Goal: Register for event/course

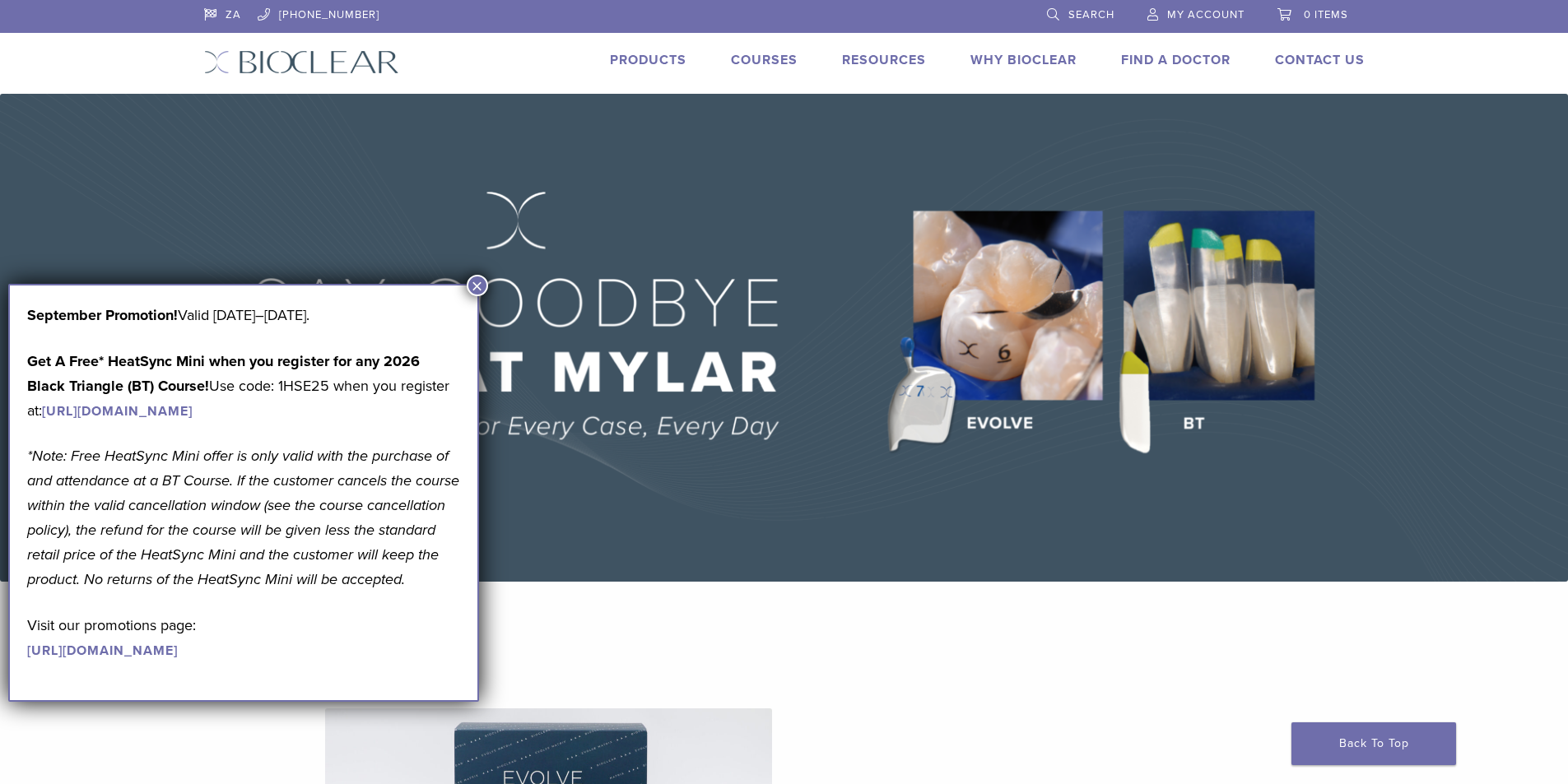
scroll to position [247, 0]
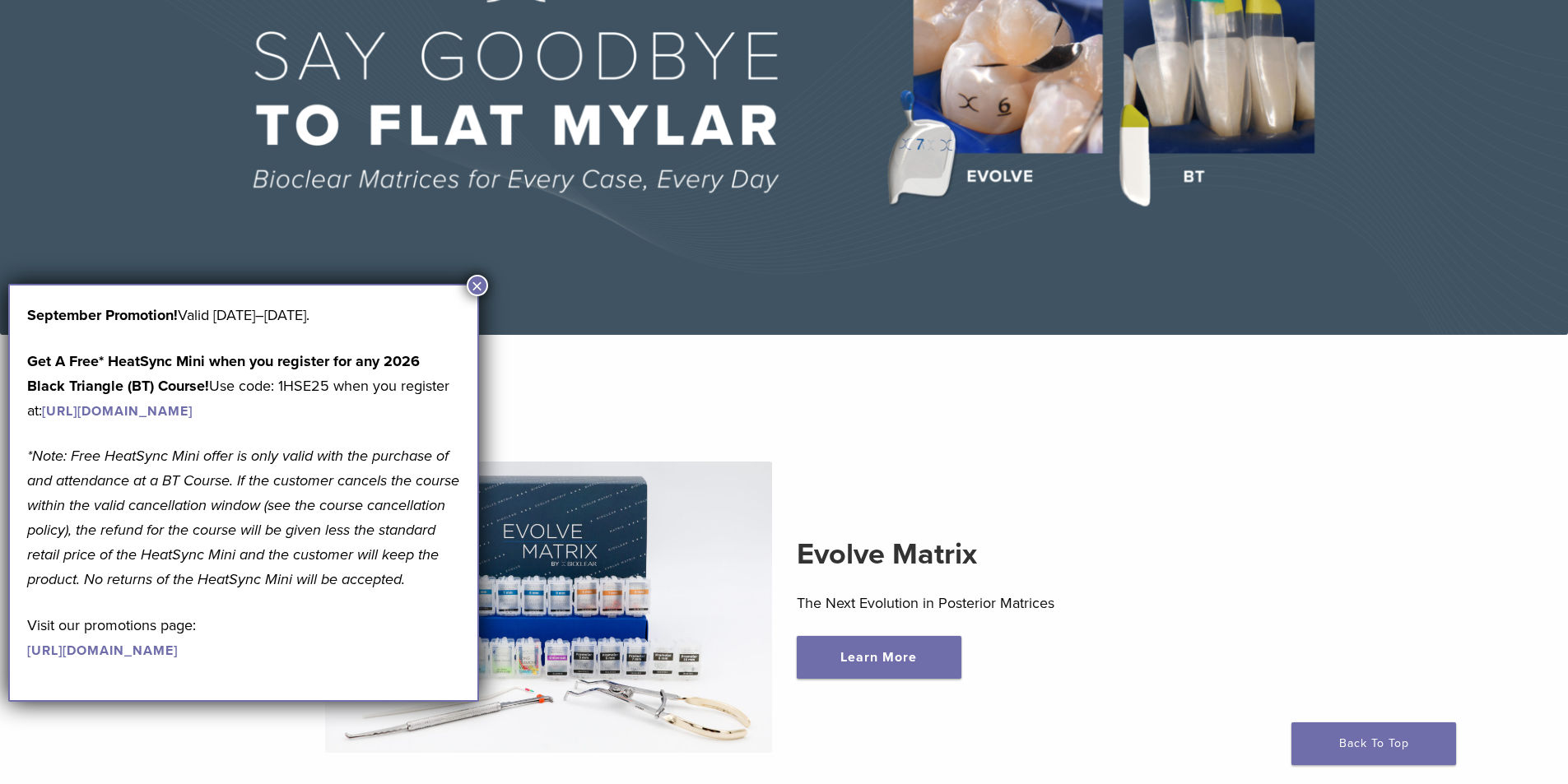
click at [475, 287] on button "×" at bounding box center [477, 285] width 21 height 21
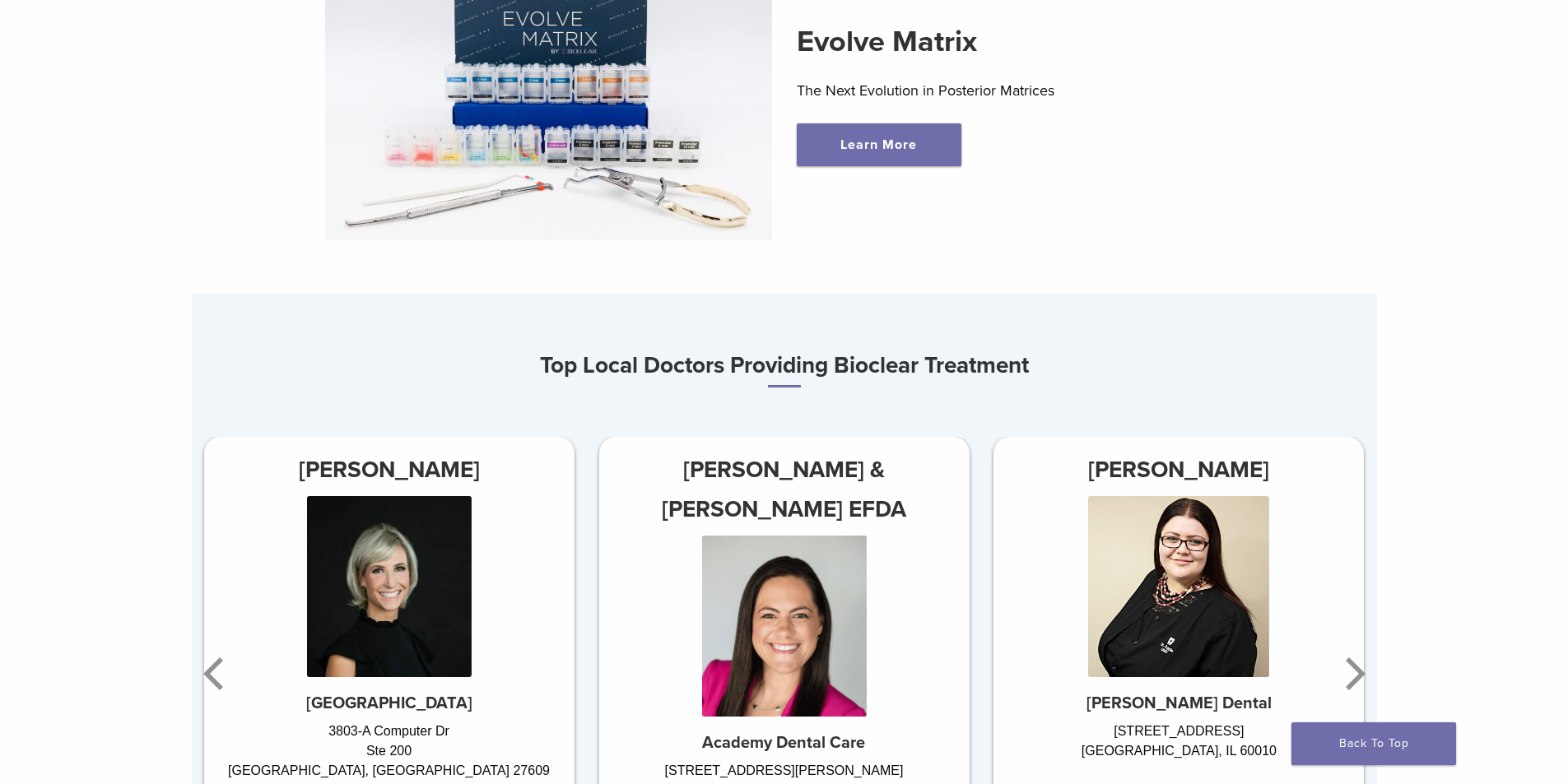
scroll to position [988, 0]
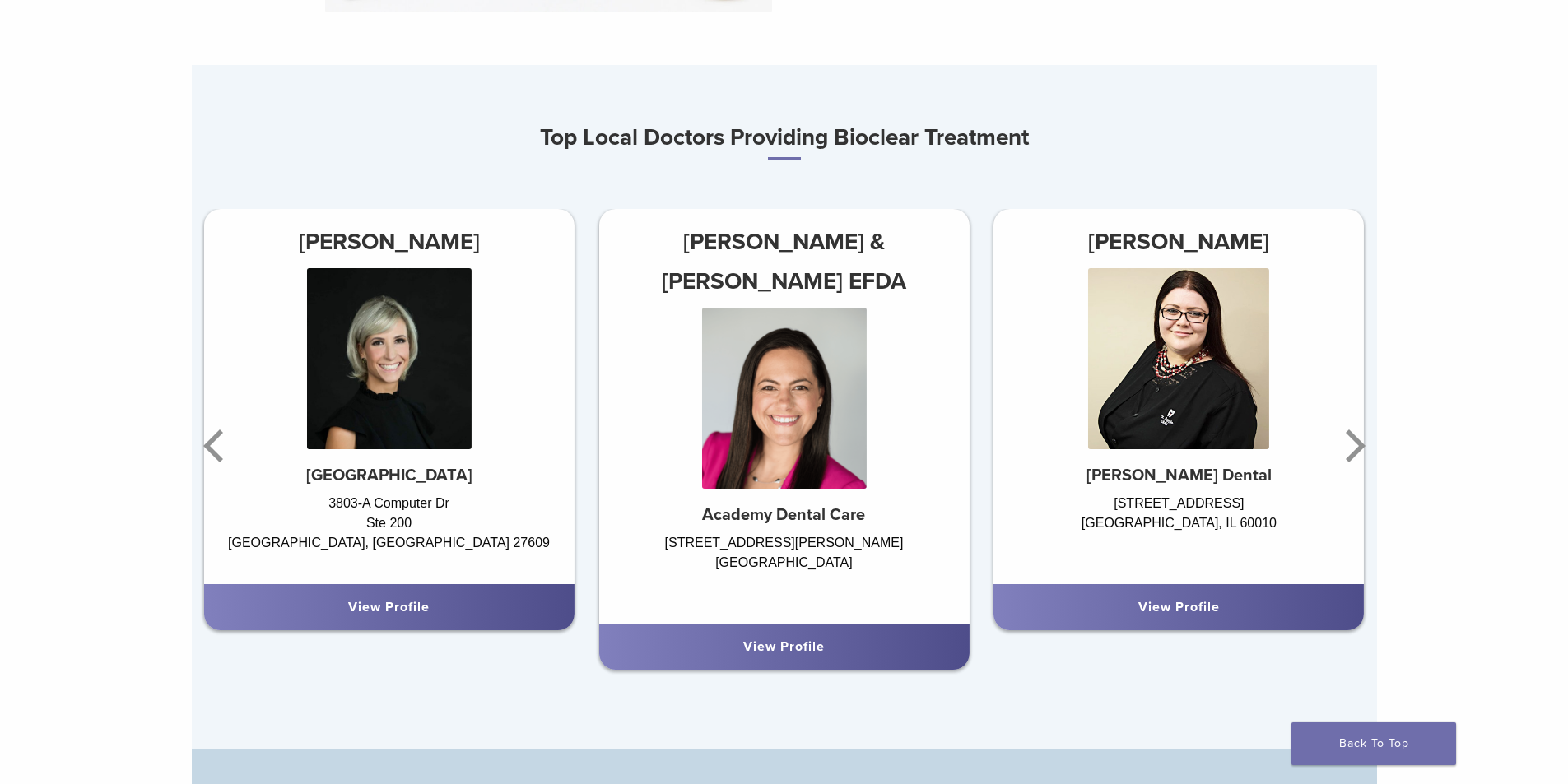
click at [1370, 445] on div "Dr. Agnieszka Iwaszczyszyn Hart Dental 728 W Northwest Highway Barrington, IL 6…" at bounding box center [1178, 426] width 395 height 435
click at [1353, 447] on icon "Next" at bounding box center [1352, 446] width 33 height 99
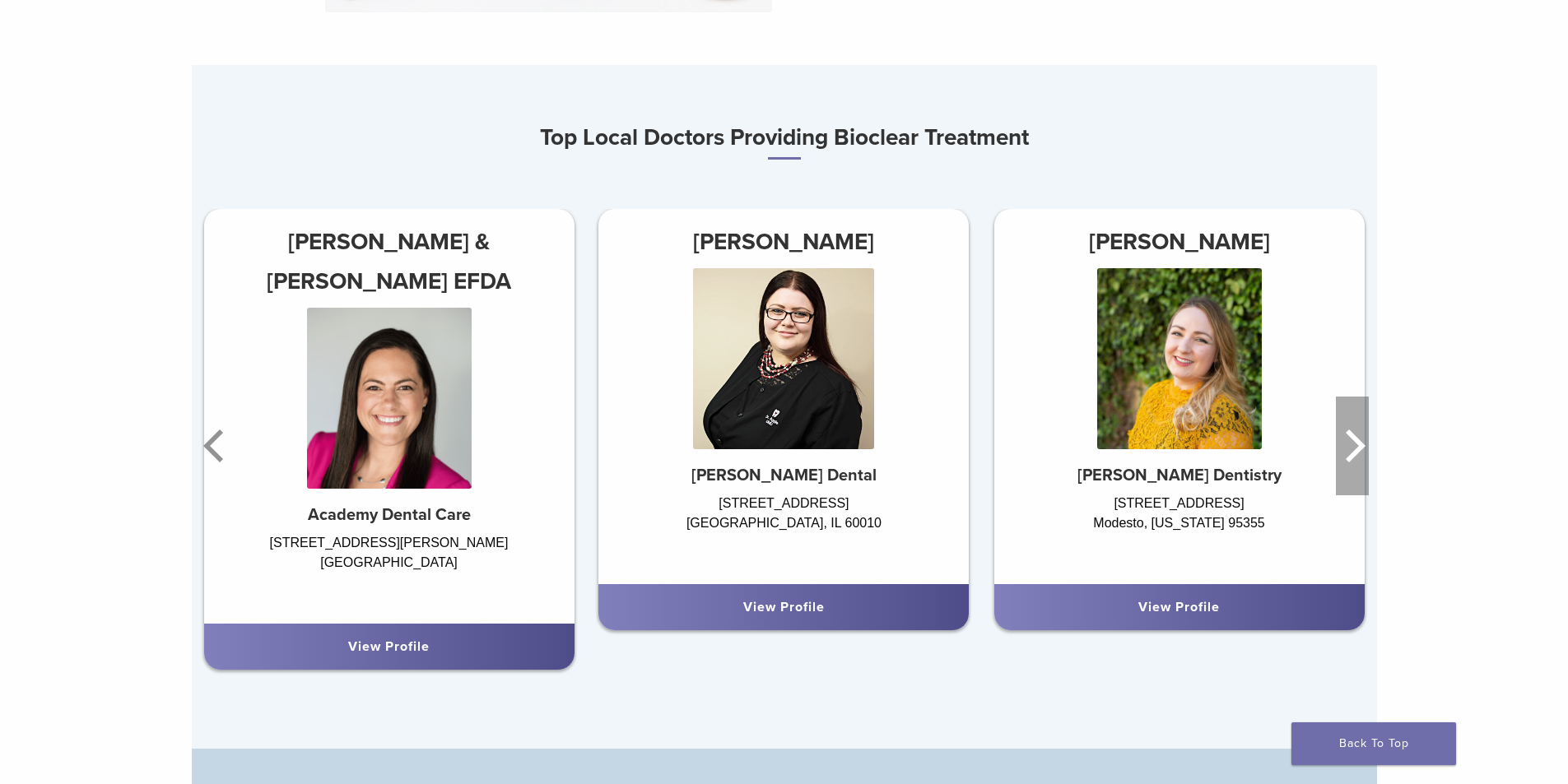
click at [1353, 447] on icon "Next" at bounding box center [1352, 446] width 33 height 99
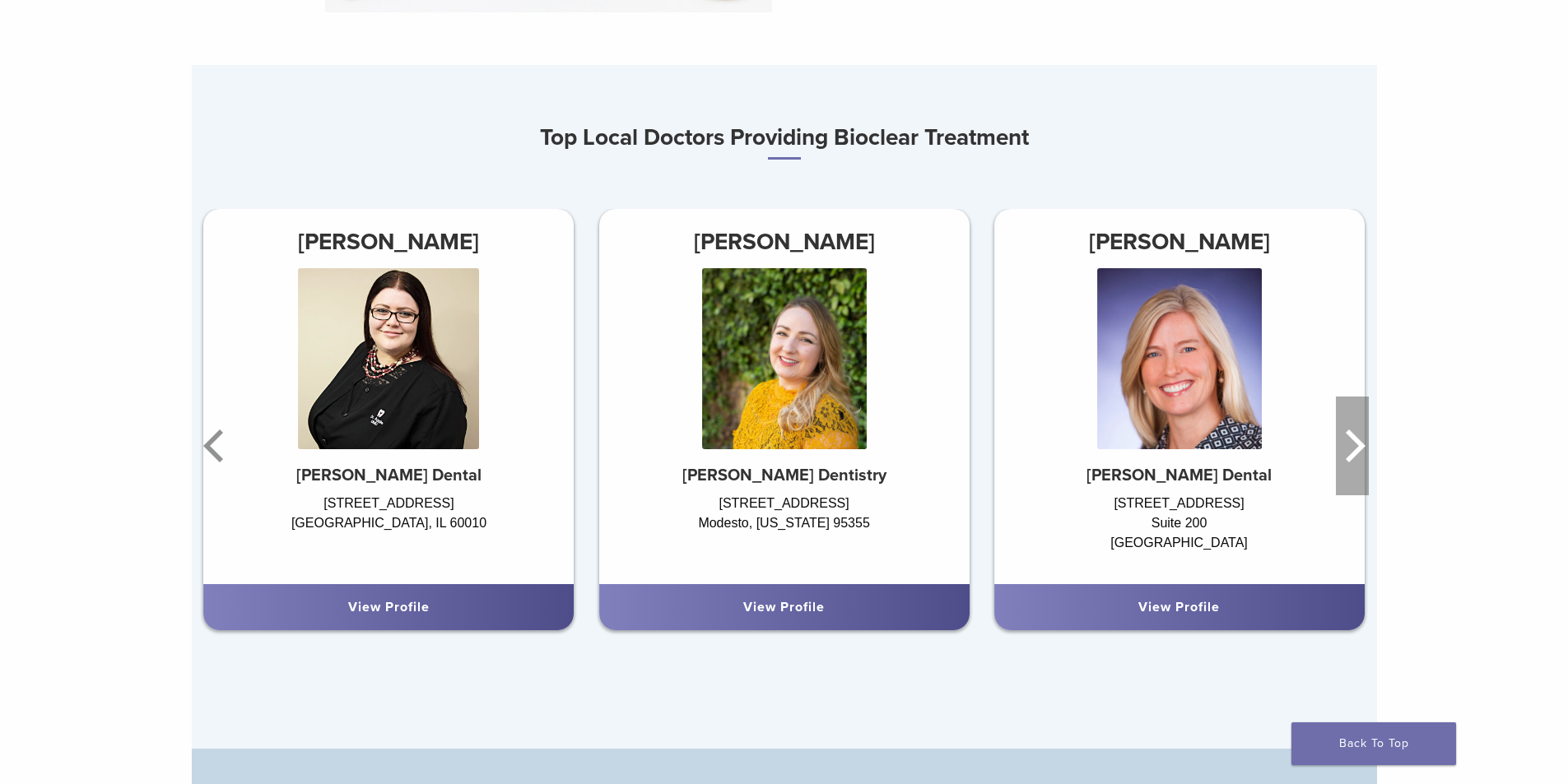
click at [1353, 447] on icon "Next" at bounding box center [1352, 446] width 33 height 99
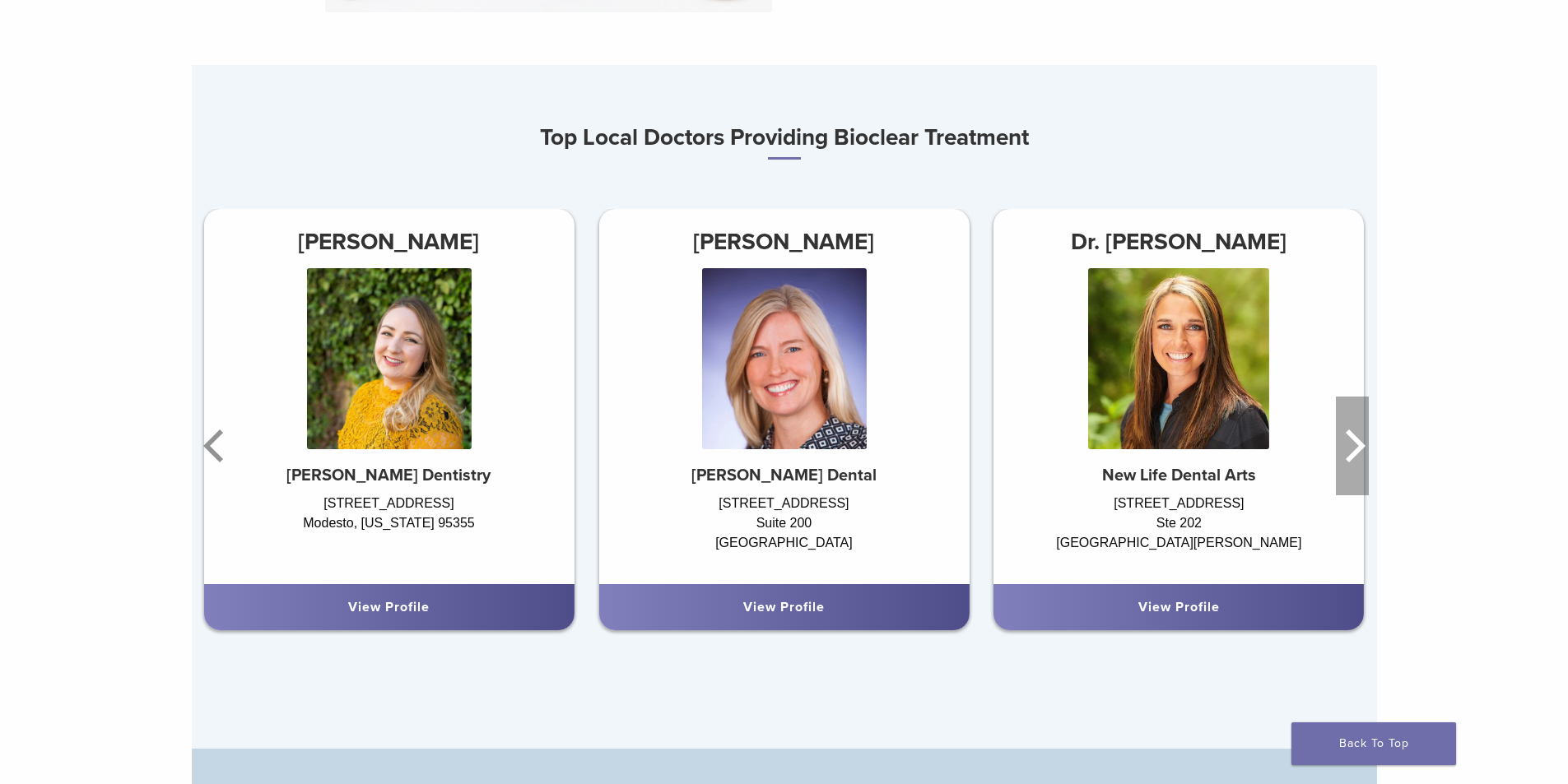
click at [1353, 447] on icon "Next" at bounding box center [1352, 446] width 33 height 99
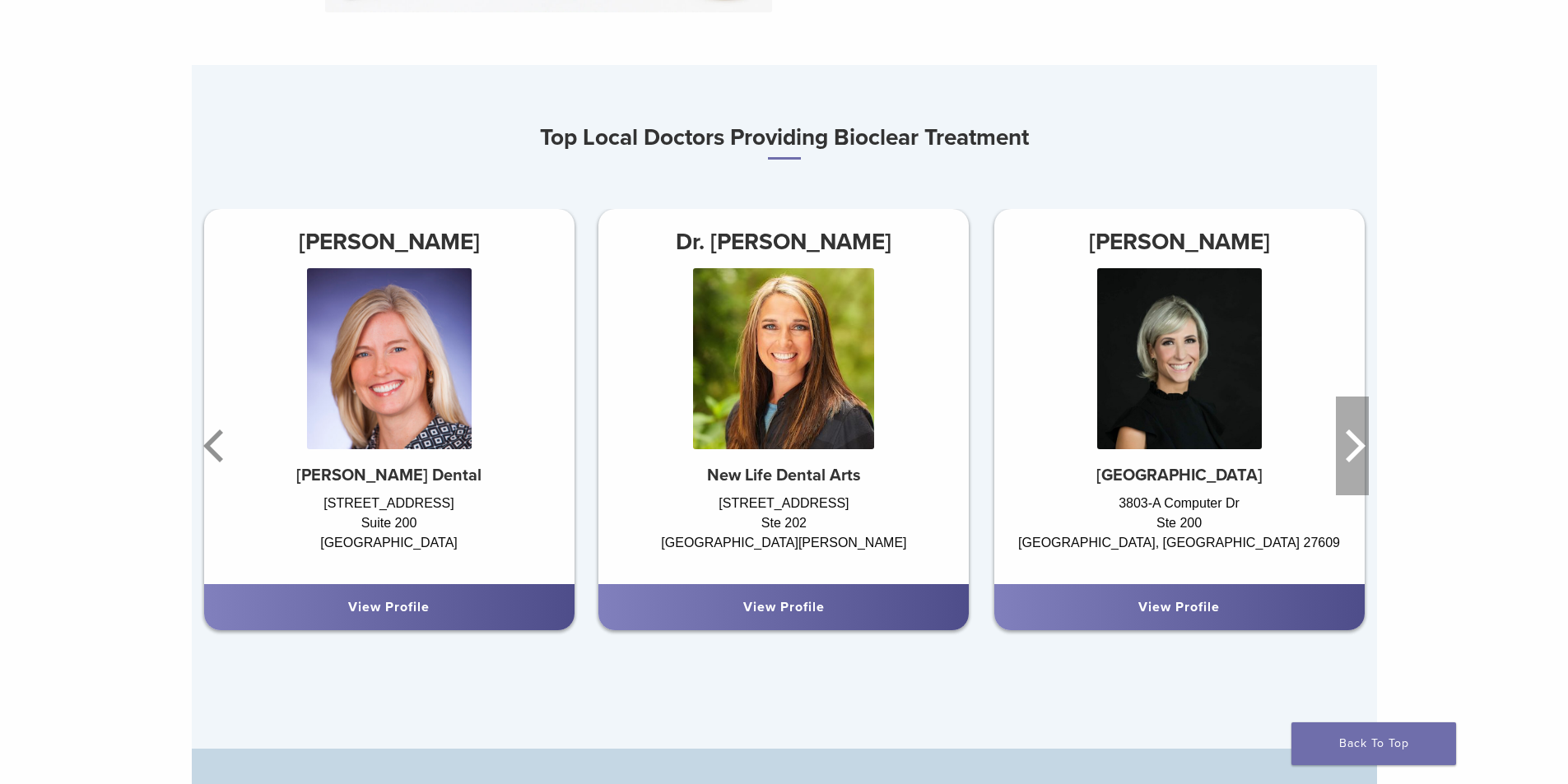
click at [1353, 447] on icon "Next" at bounding box center [1352, 446] width 33 height 99
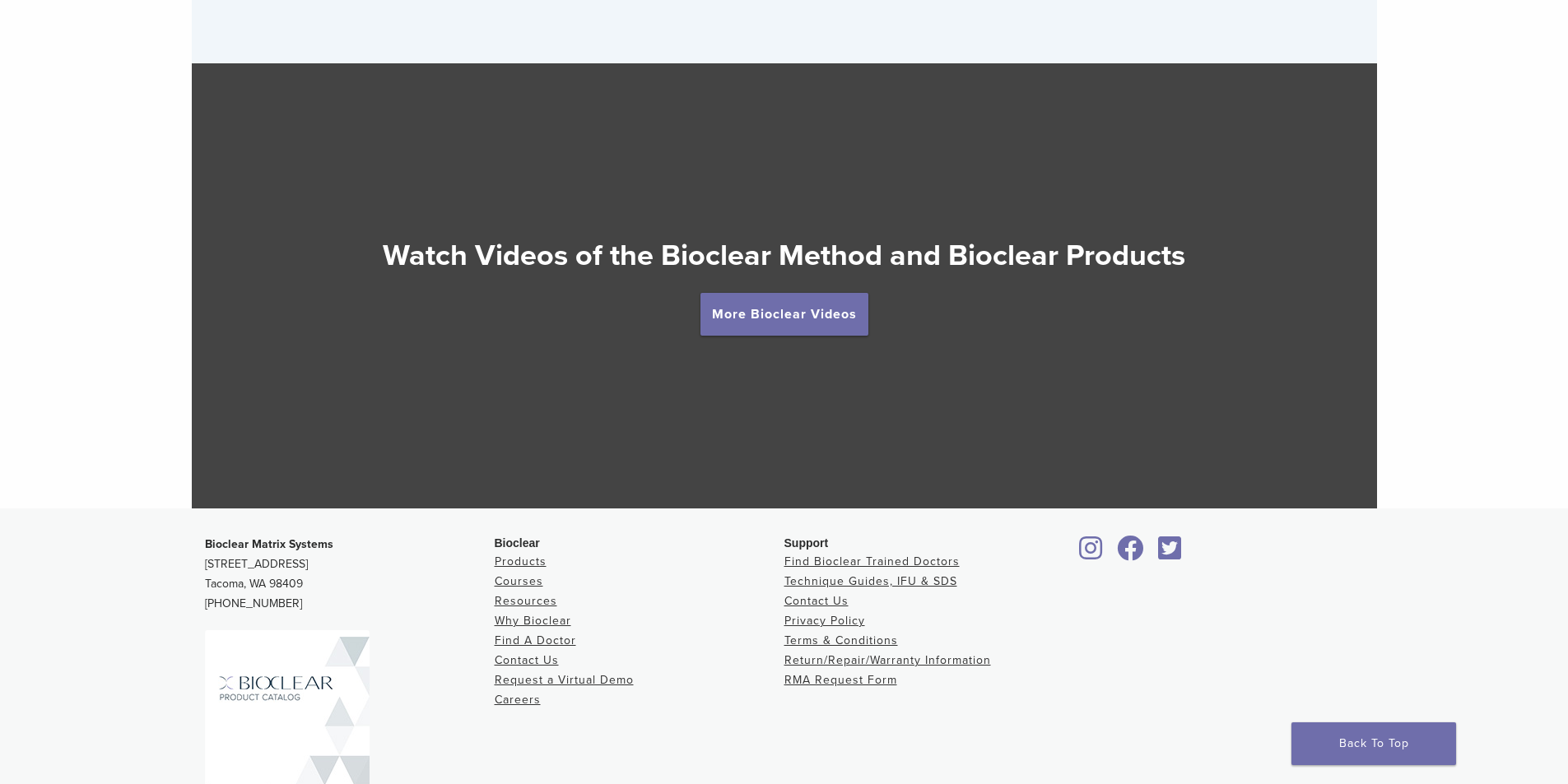
scroll to position [2963, 0]
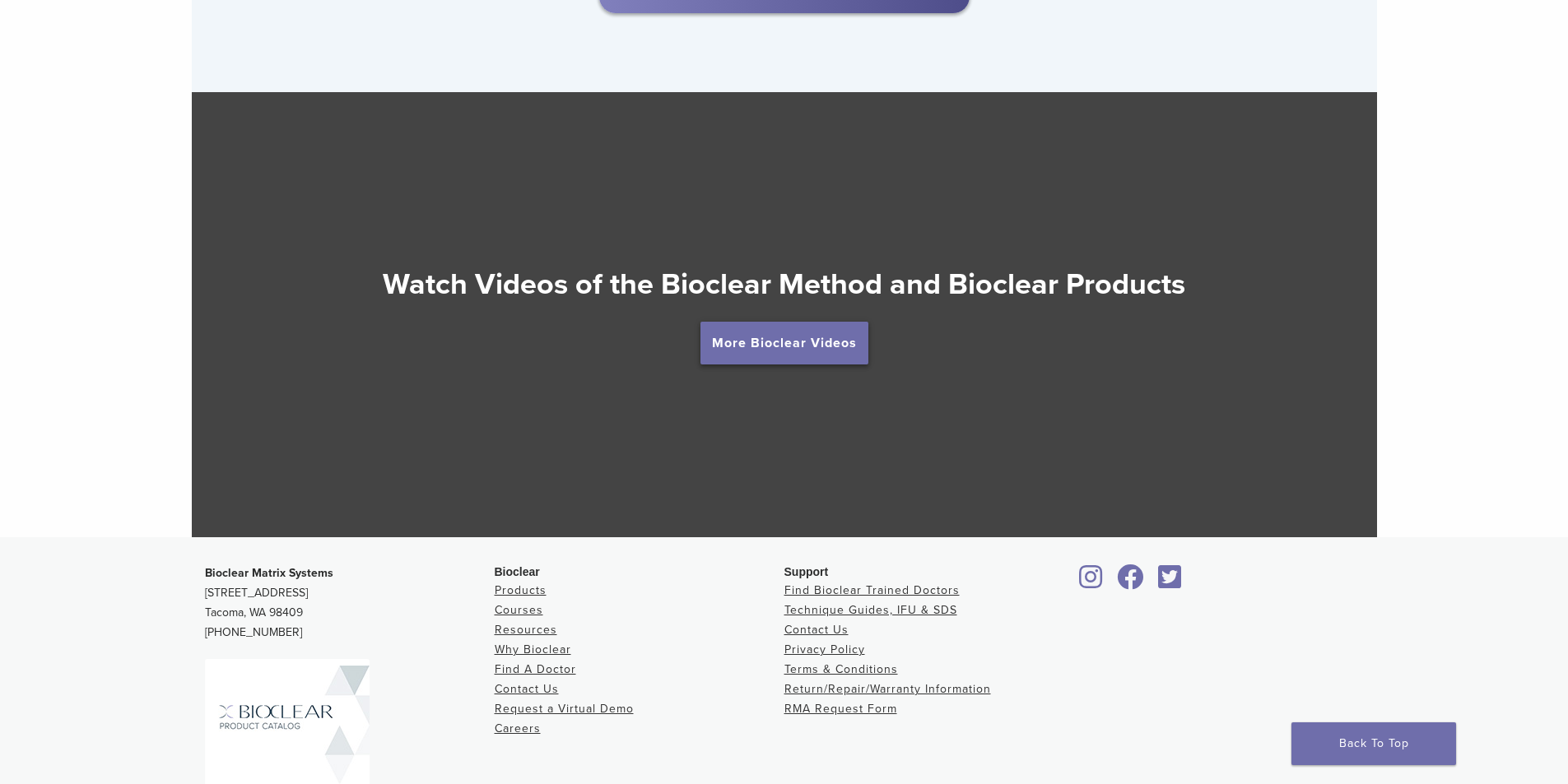
click at [752, 365] on link "More Bioclear Videos" at bounding box center [784, 343] width 168 height 43
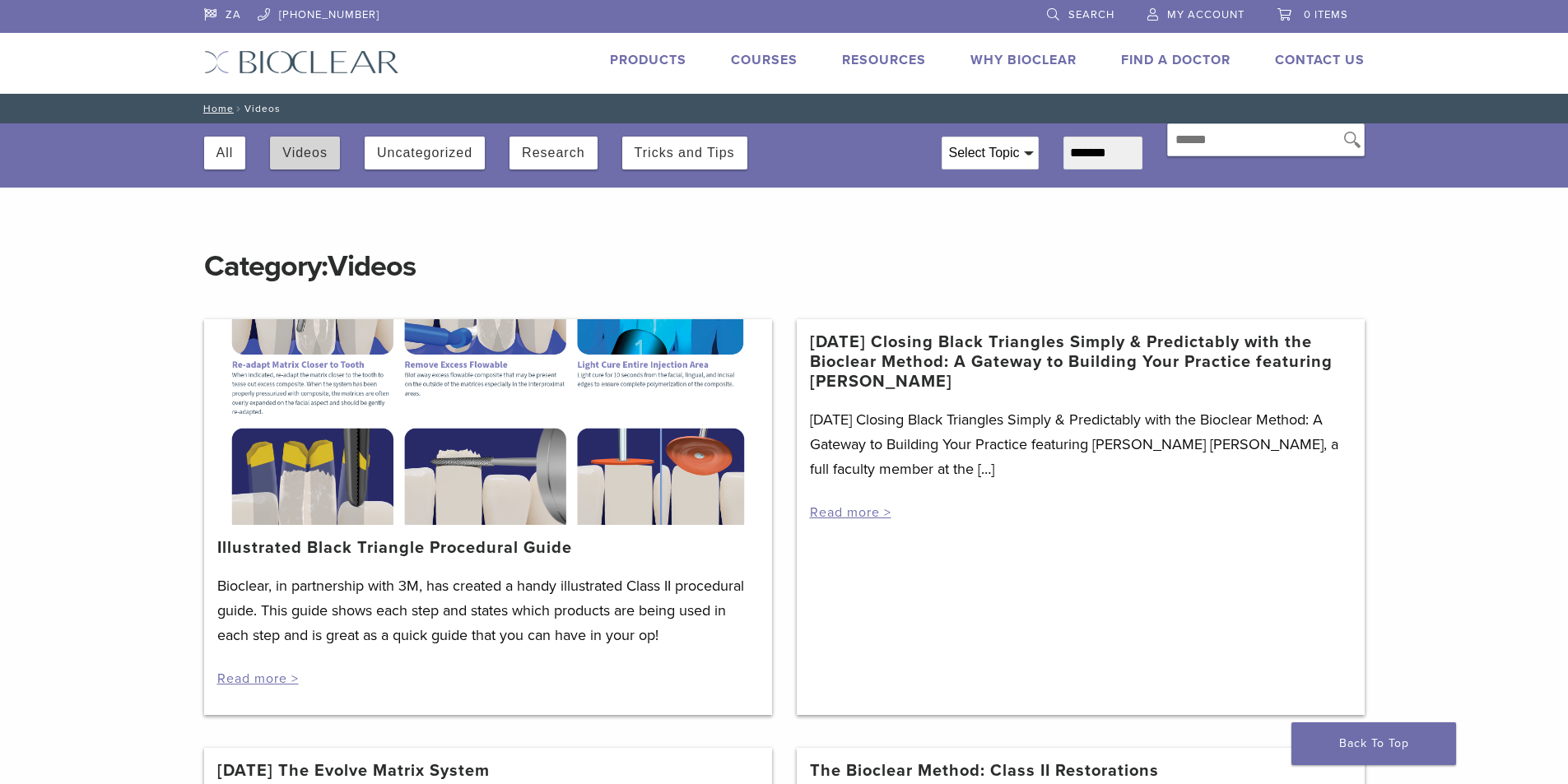
click at [290, 143] on button "Videos" at bounding box center [304, 153] width 45 height 33
click at [270, 679] on link "Read more >" at bounding box center [257, 679] width 81 height 16
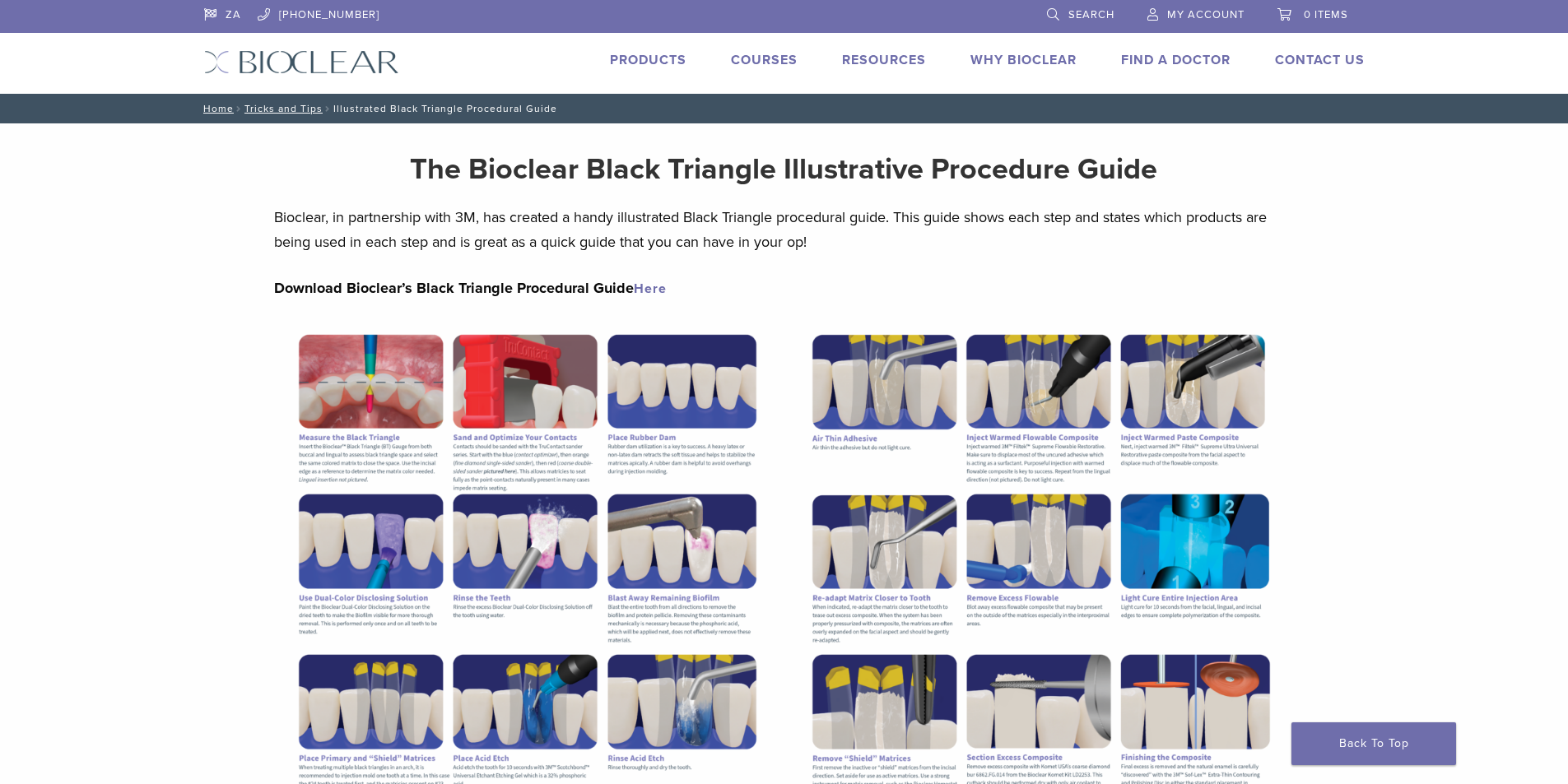
click at [649, 291] on link "Here" at bounding box center [650, 289] width 33 height 16
click at [756, 63] on link "Courses" at bounding box center [764, 60] width 67 height 16
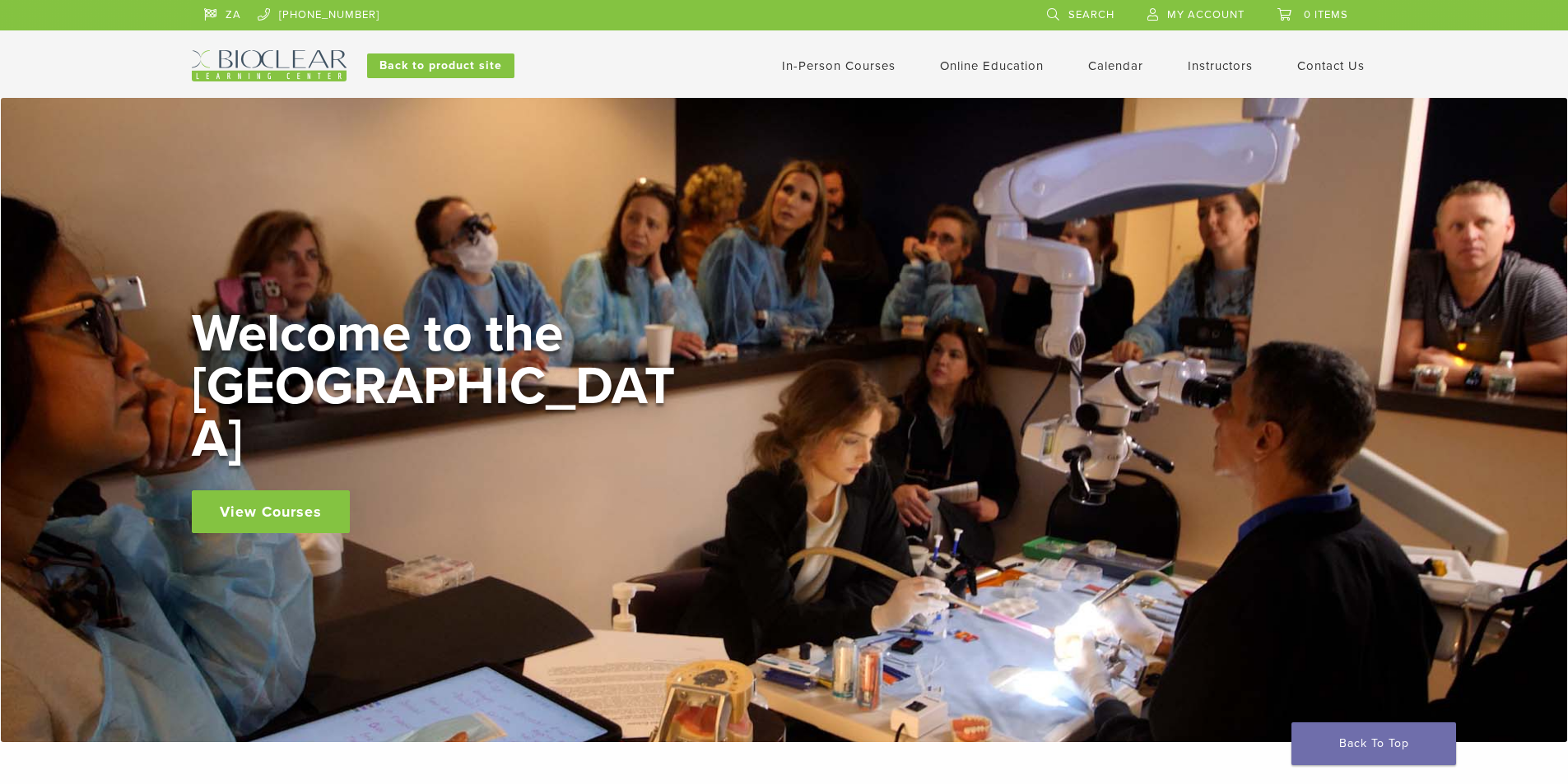
click at [838, 69] on link "In-Person Courses" at bounding box center [839, 65] width 114 height 15
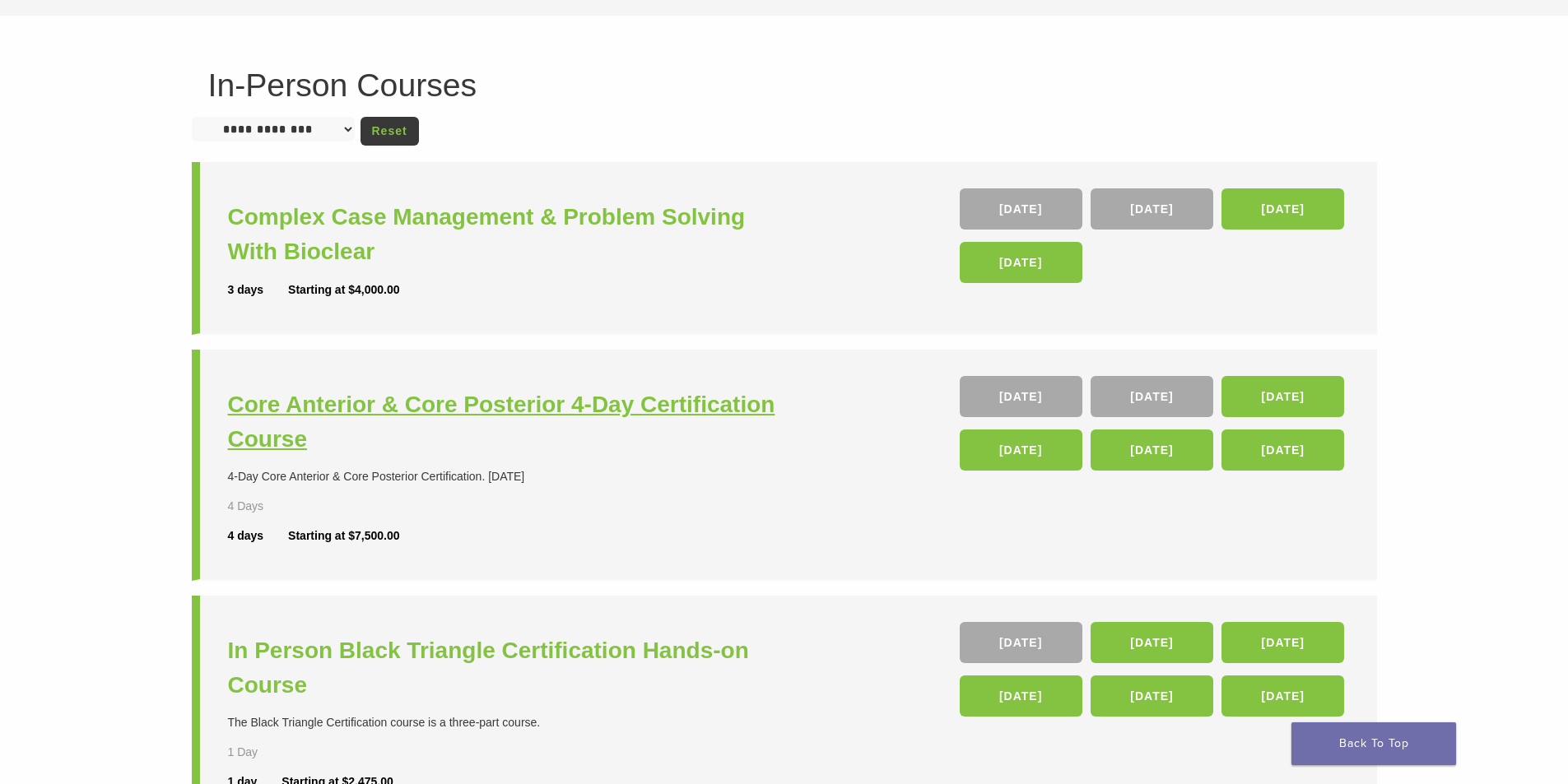
scroll to position [412, 0]
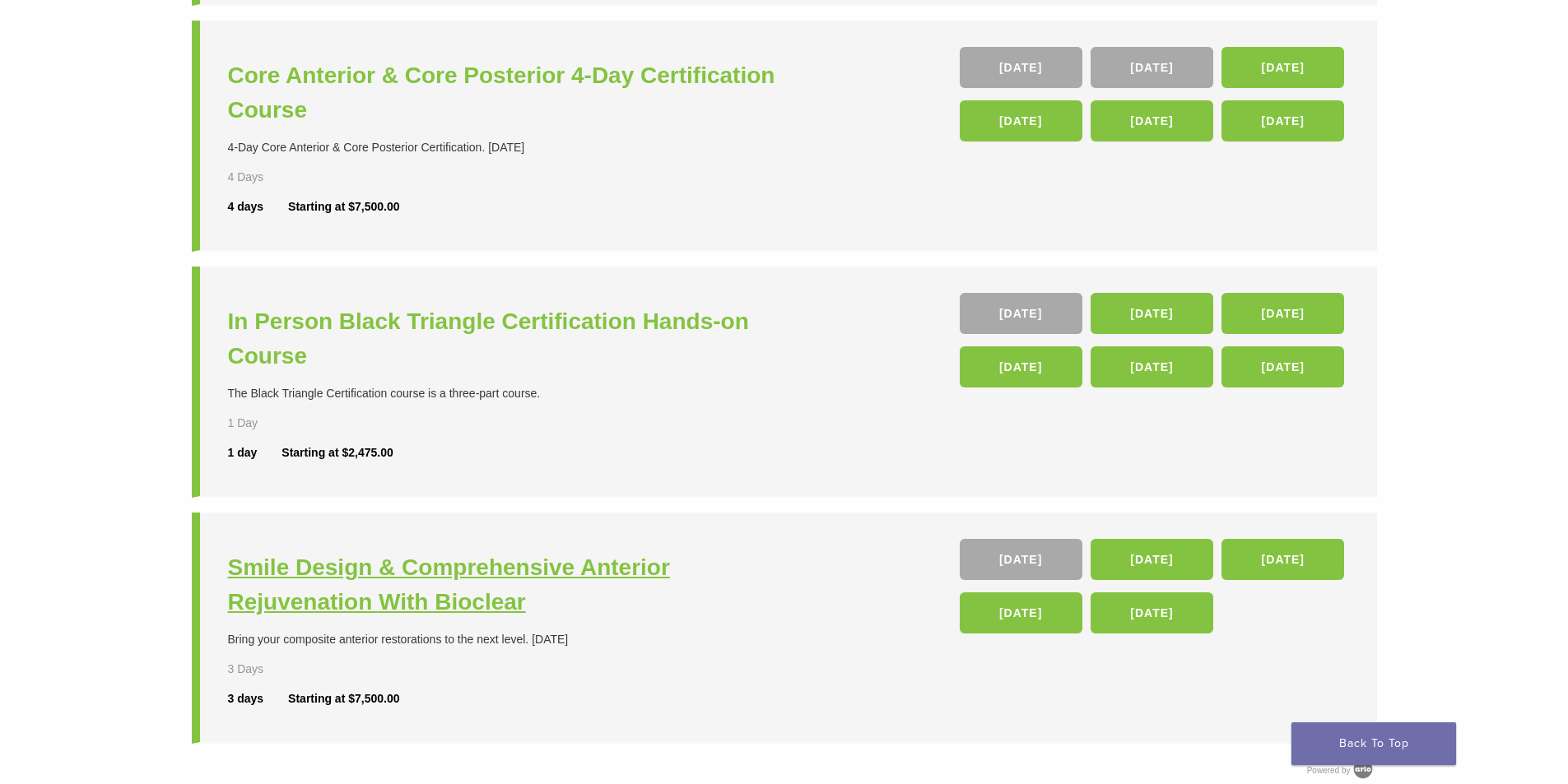
click at [337, 568] on h3 "Smile Design & Comprehensive Anterior Rejuvenation With Bioclear" at bounding box center [508, 585] width 561 height 69
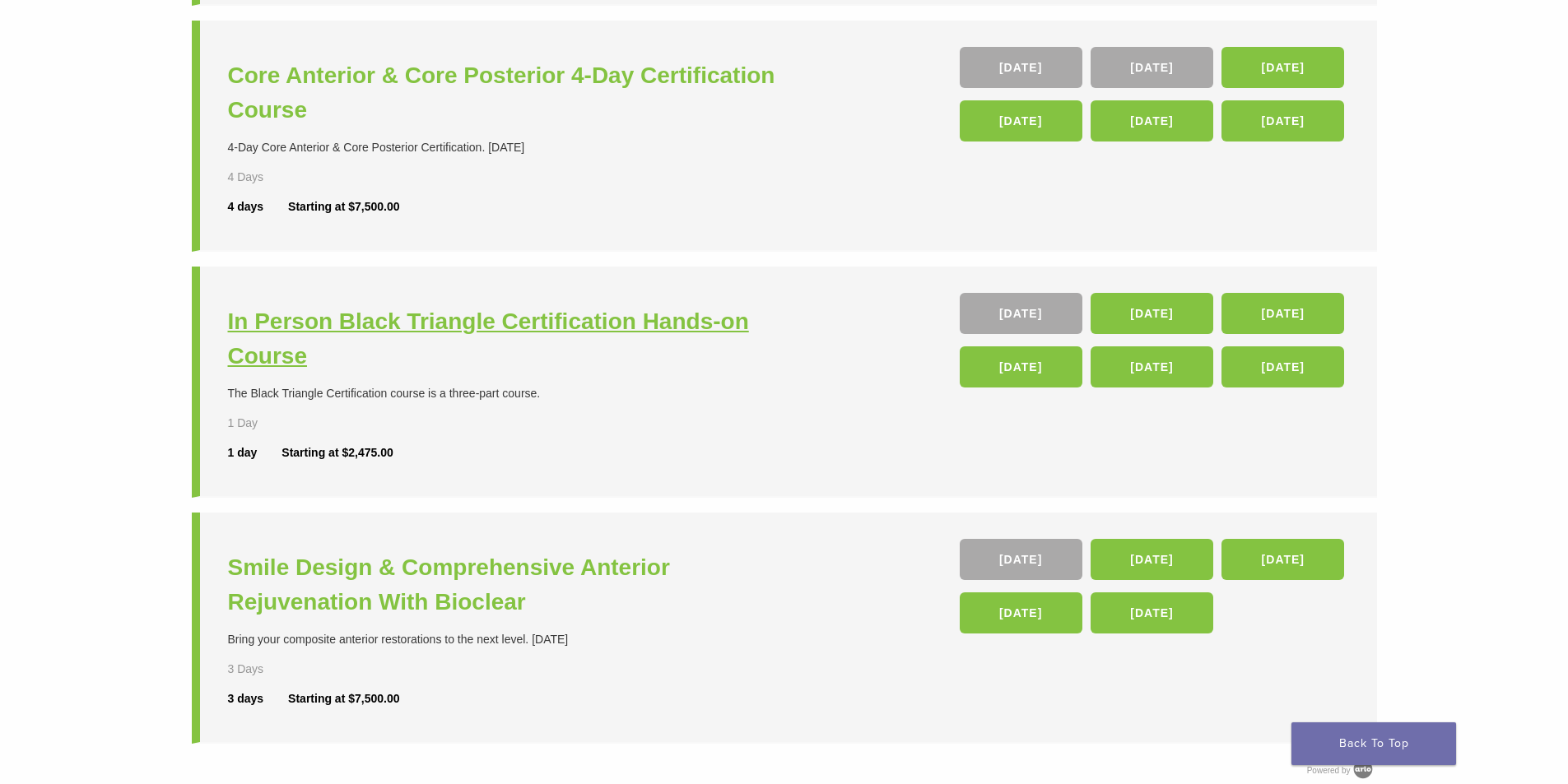
click at [274, 336] on h3 "In Person Black Triangle Certification Hands-on Course" at bounding box center [508, 339] width 561 height 69
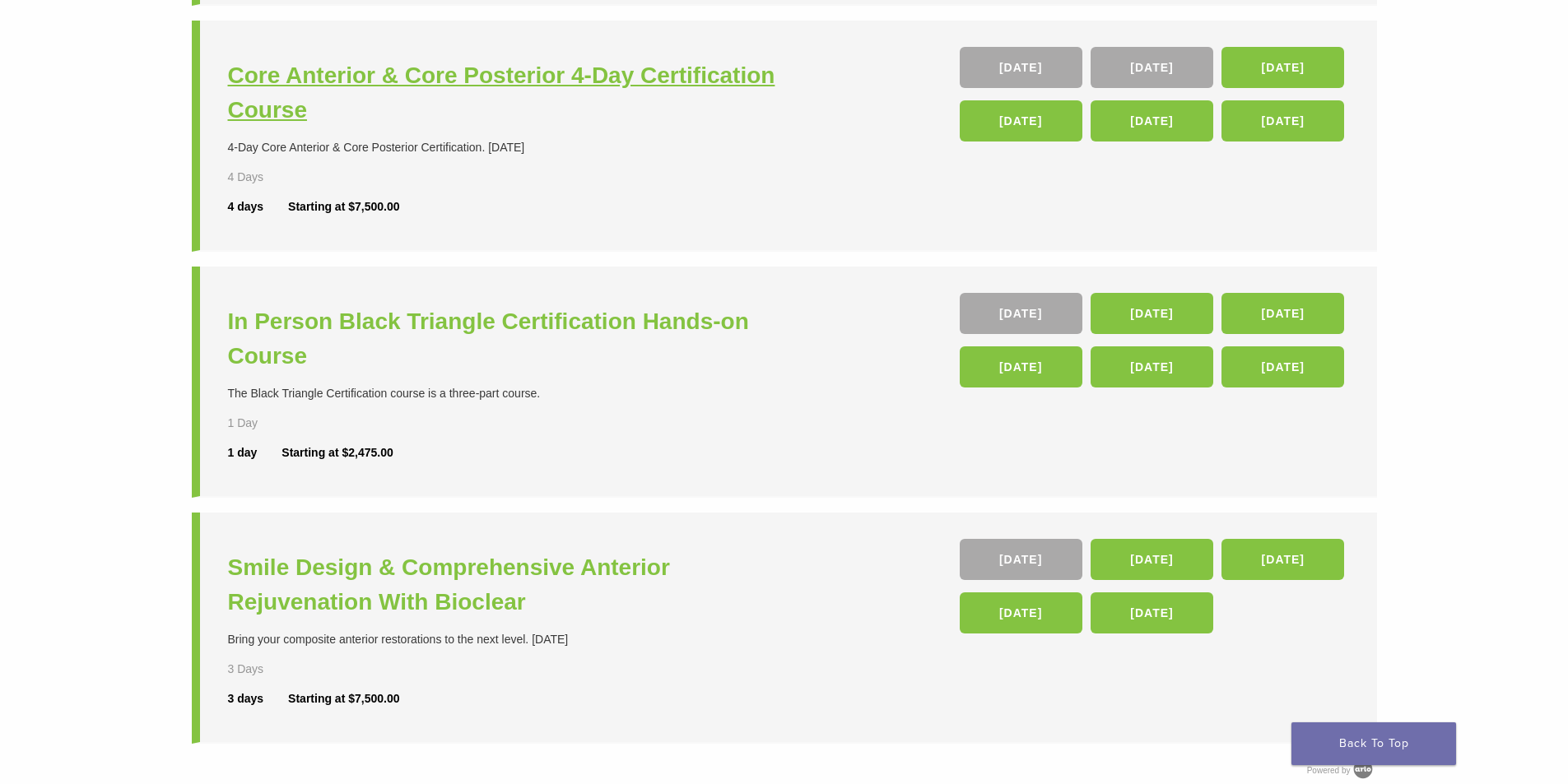
click at [391, 72] on h3 "Core Anterior & Core Posterior 4-Day Certification Course" at bounding box center [508, 92] width 561 height 69
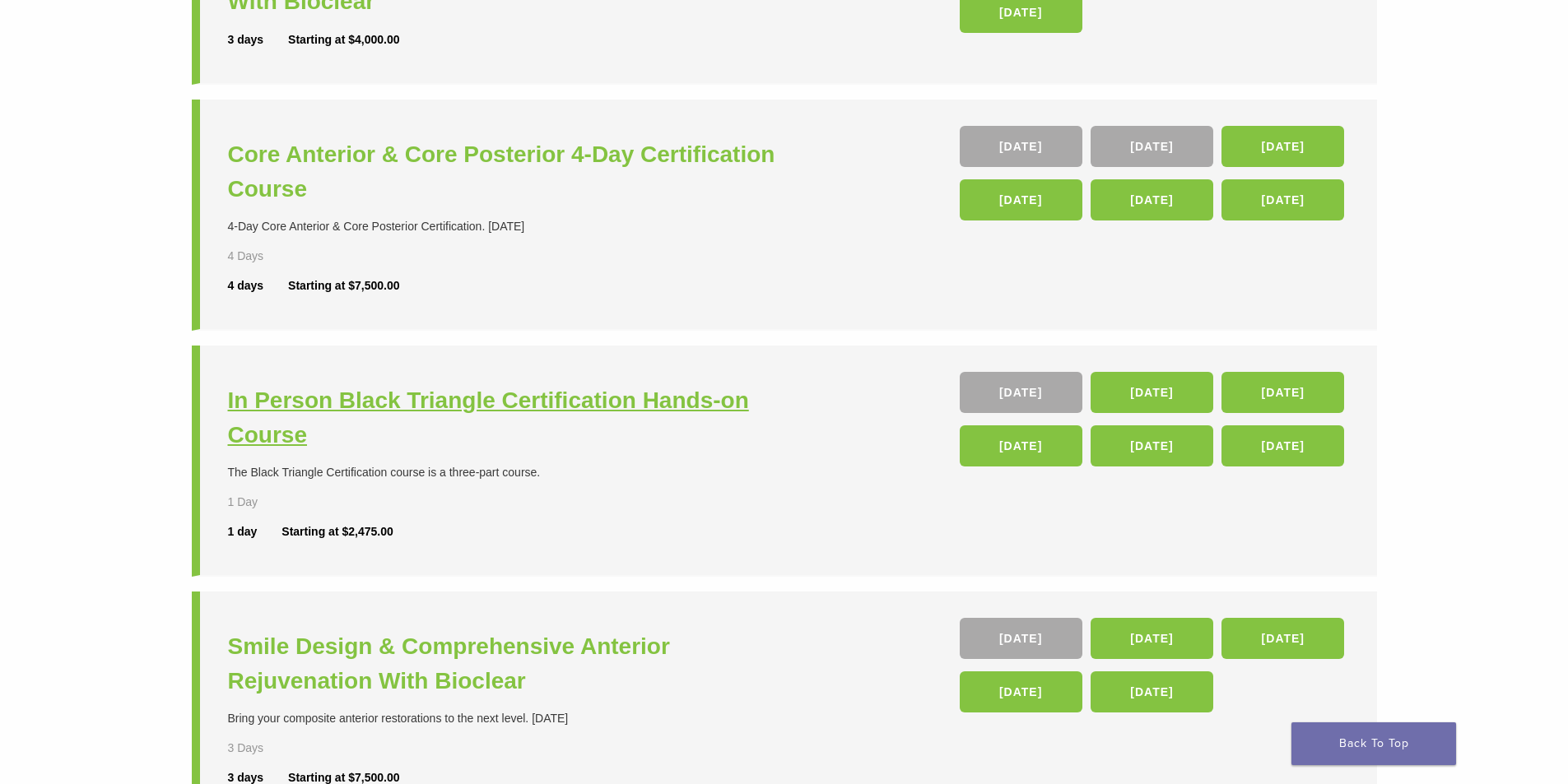
scroll to position [82, 0]
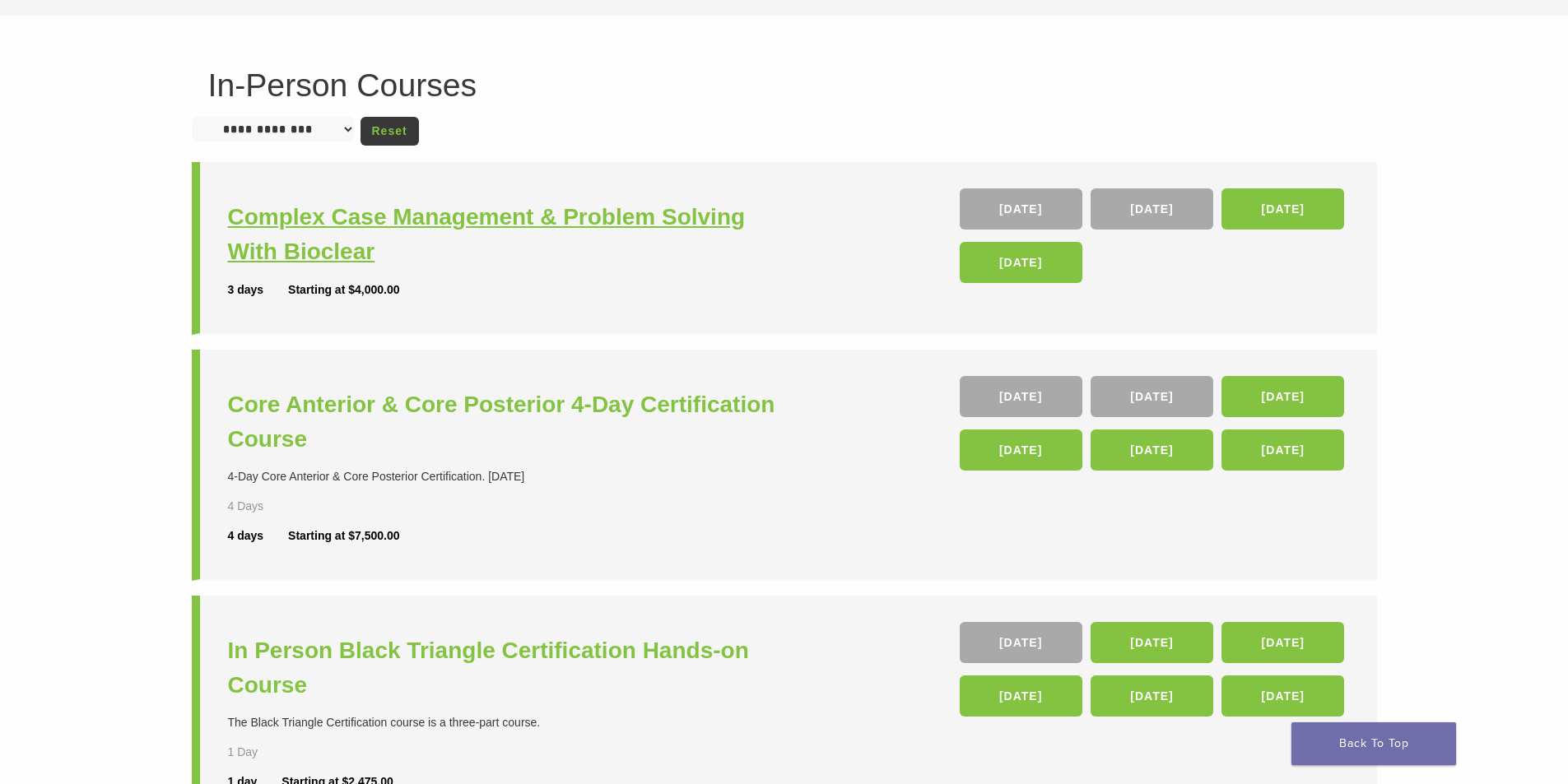
click at [463, 225] on h3 "Complex Case Management & Problem Solving With Bioclear" at bounding box center [508, 234] width 561 height 69
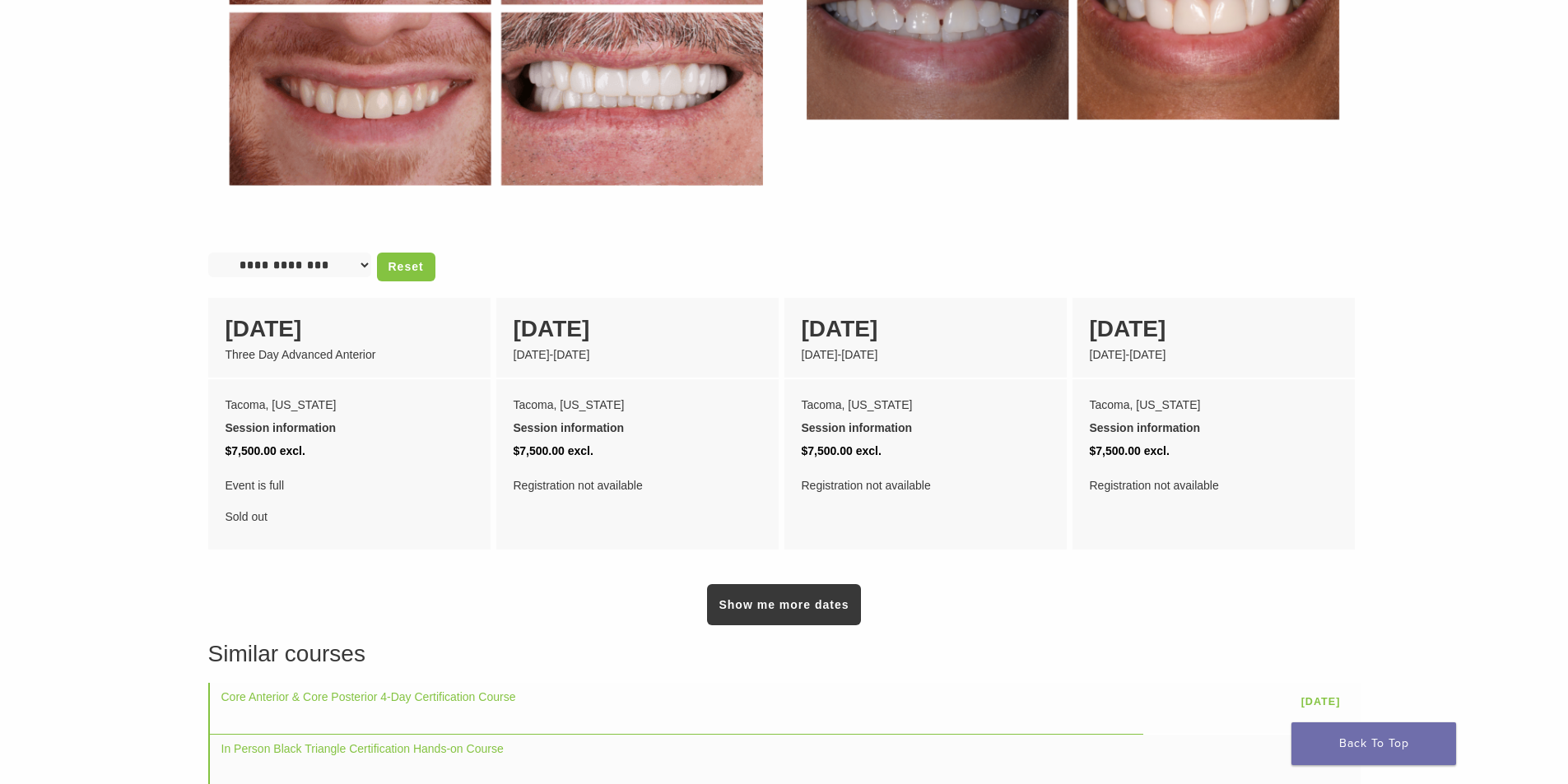
scroll to position [905, 0]
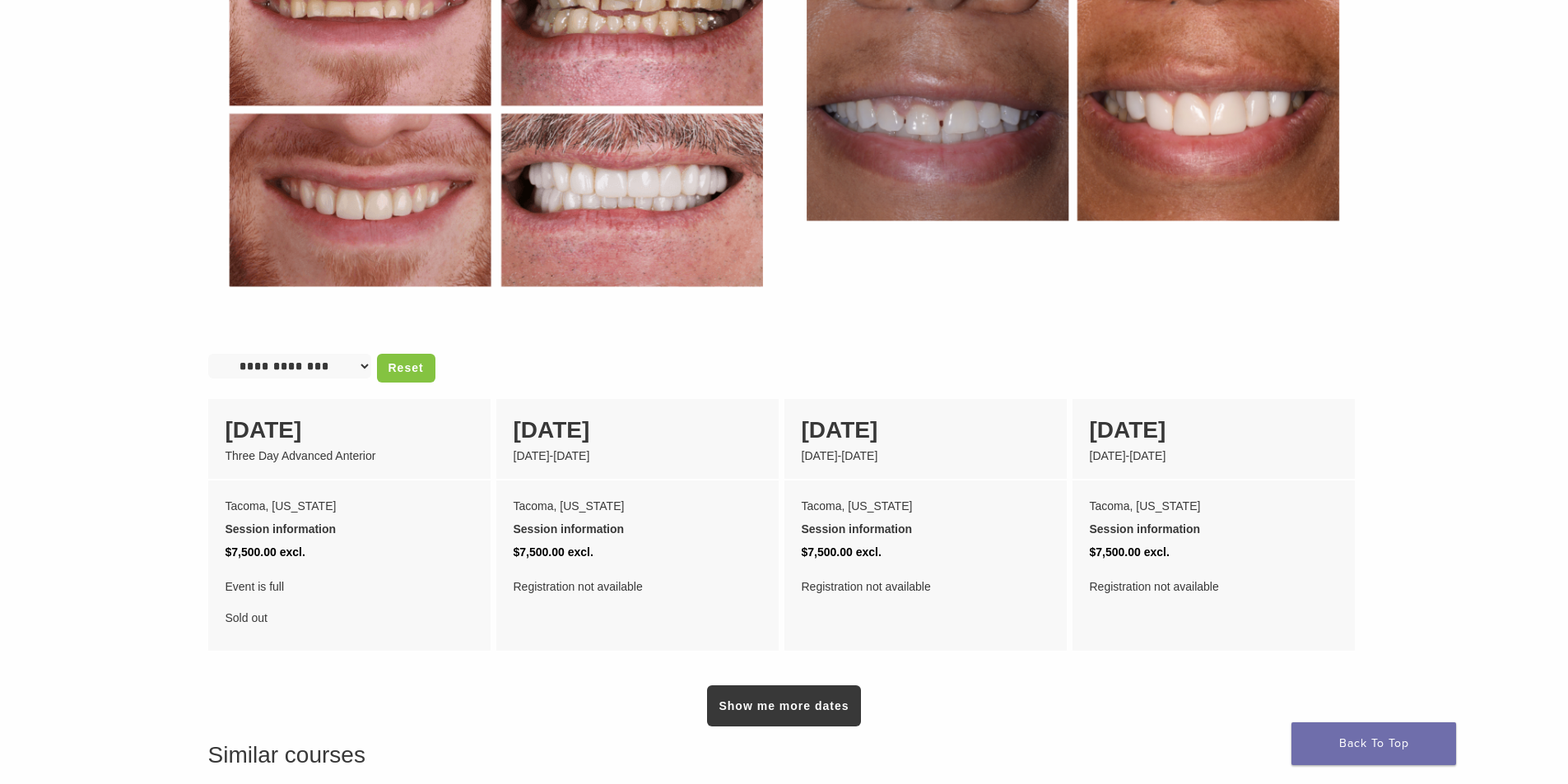
click at [370, 354] on select "**********" at bounding box center [289, 366] width 163 height 25
click at [366, 354] on select "**********" at bounding box center [289, 366] width 163 height 25
click at [407, 354] on link "Reset" at bounding box center [406, 368] width 58 height 29
